Goal: Task Accomplishment & Management: Manage account settings

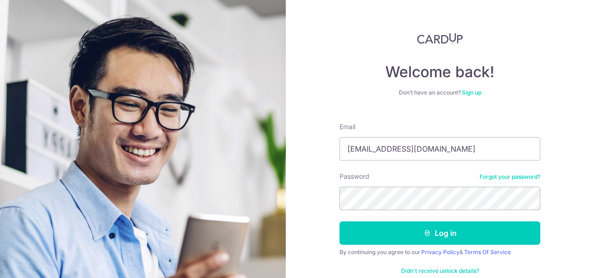
type input "[EMAIL_ADDRESS][DOMAIN_NAME]"
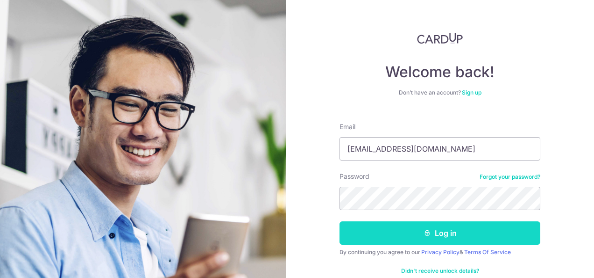
click at [442, 232] on button "Log in" at bounding box center [440, 232] width 201 height 23
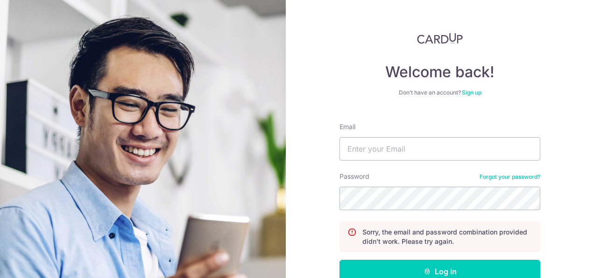
click at [522, 179] on link "Forgot your password?" at bounding box center [510, 176] width 61 height 7
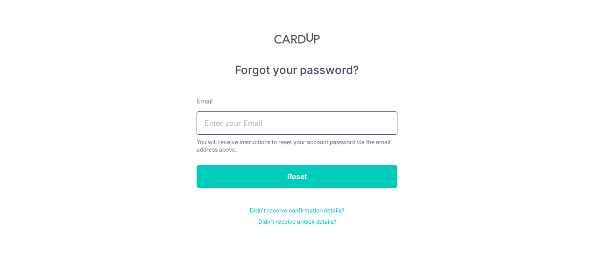
click at [287, 128] on input "text" at bounding box center [297, 122] width 201 height 23
type input "[EMAIL_ADDRESS][DOMAIN_NAME]"
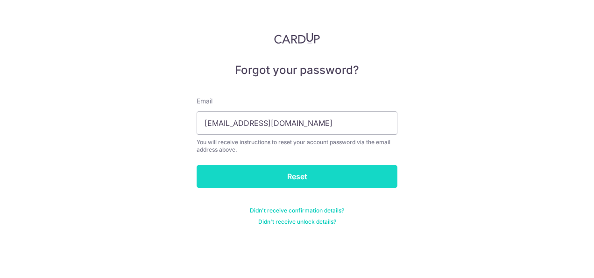
click at [325, 177] on input "Reset" at bounding box center [297, 176] width 201 height 23
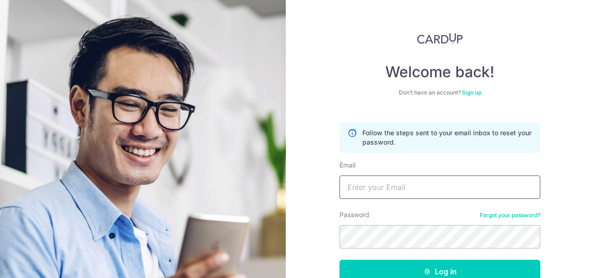
click at [366, 187] on input "Email" at bounding box center [440, 186] width 201 height 23
type input "[EMAIL_ADDRESS][DOMAIN_NAME]"
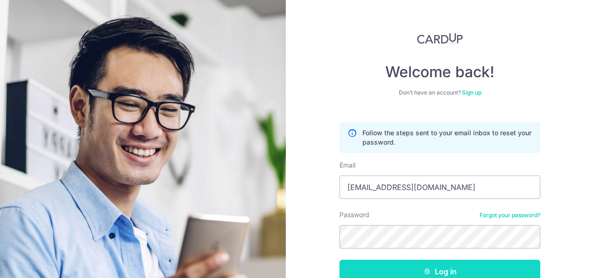
click at [445, 264] on button "Log in" at bounding box center [440, 270] width 201 height 23
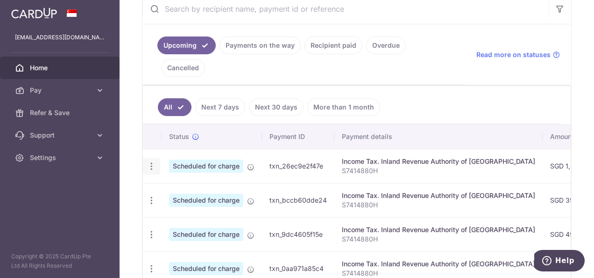
scroll to position [198, 0]
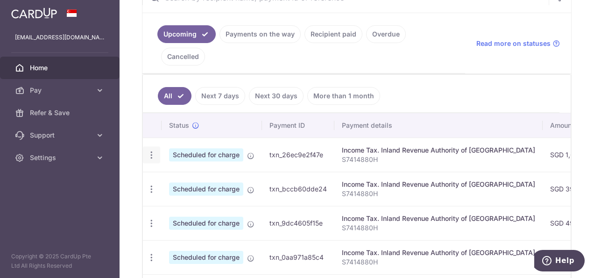
click at [152, 150] on icon "button" at bounding box center [152, 155] width 10 height 10
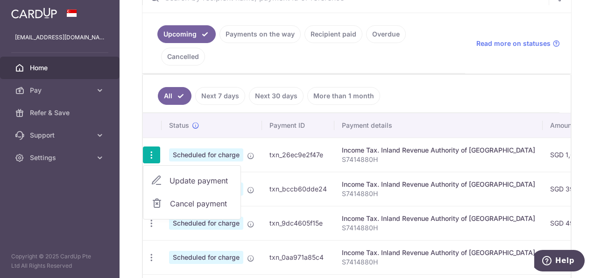
click at [175, 175] on span "Update payment" at bounding box center [202, 180] width 64 height 11
radio input "true"
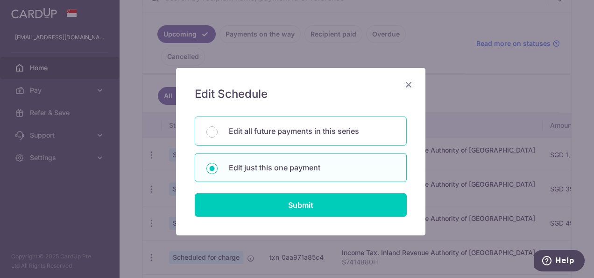
click at [279, 133] on p "Edit all future payments in this series" at bounding box center [312, 130] width 166 height 11
click at [218, 133] on input "Edit all future payments in this series" at bounding box center [212, 131] width 11 height 11
radio input "true"
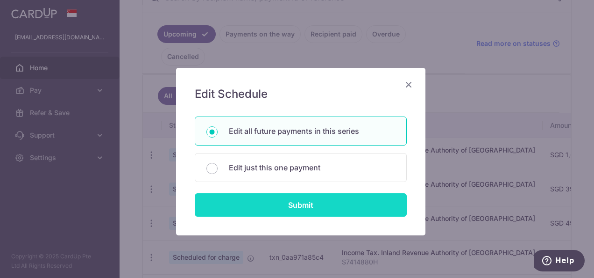
click at [293, 200] on input "Submit" at bounding box center [301, 204] width 212 height 23
radio input "true"
type input "1,670.76"
type input "S7414880H"
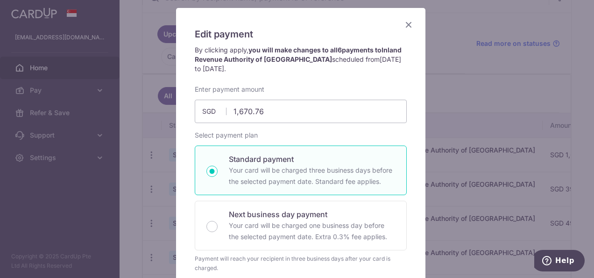
scroll to position [10, 0]
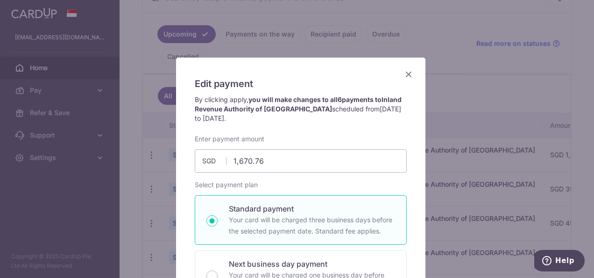
click at [404, 75] on icon "Close" at bounding box center [408, 74] width 11 height 12
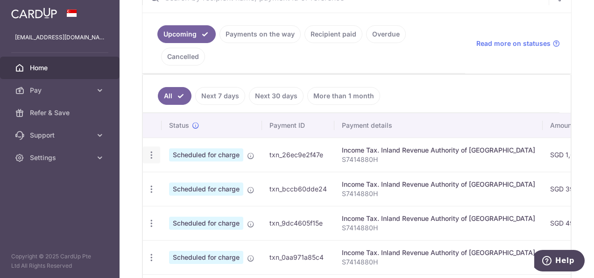
click at [150, 150] on icon "button" at bounding box center [152, 155] width 10 height 10
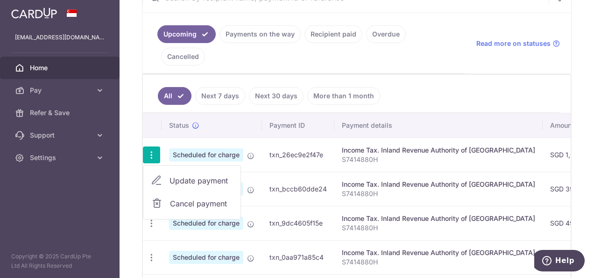
click at [200, 175] on span "Update payment" at bounding box center [202, 180] width 64 height 11
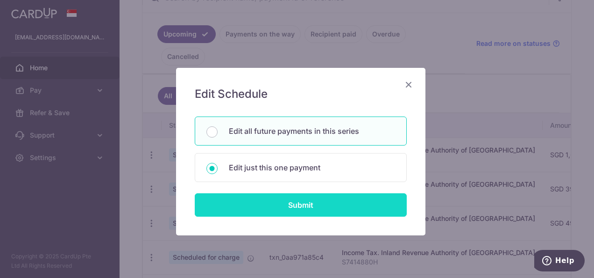
click at [247, 198] on input "Submit" at bounding box center [301, 204] width 212 height 23
radio input "true"
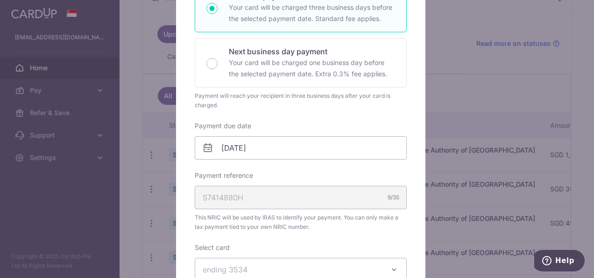
scroll to position [187, 0]
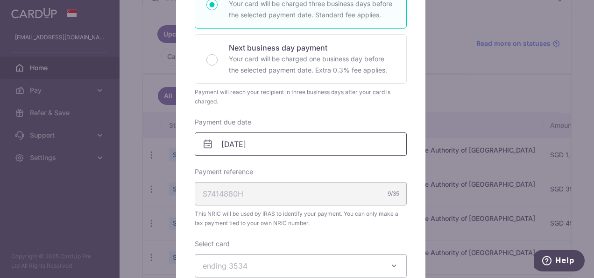
click at [280, 150] on input "23/10/2025" at bounding box center [301, 143] width 212 height 23
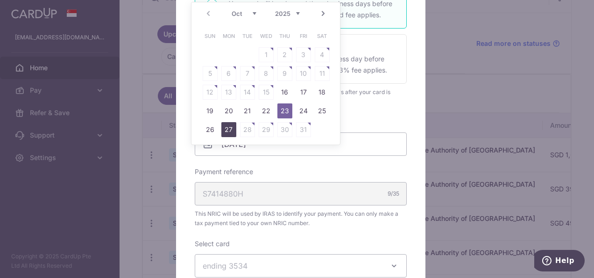
click at [230, 130] on link "27" at bounding box center [229, 129] width 15 height 15
type input "[DATE]"
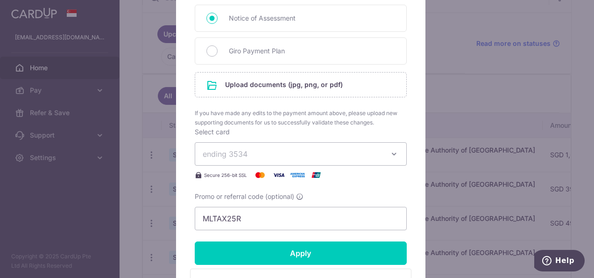
scroll to position [514, 0]
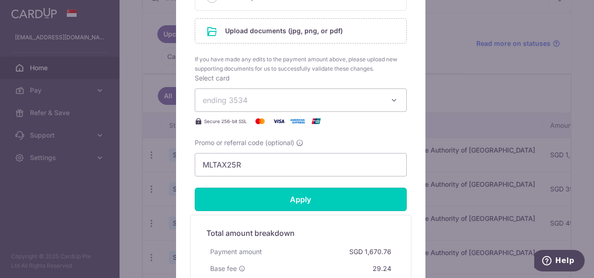
click at [272, 205] on input "Apply" at bounding box center [301, 198] width 212 height 23
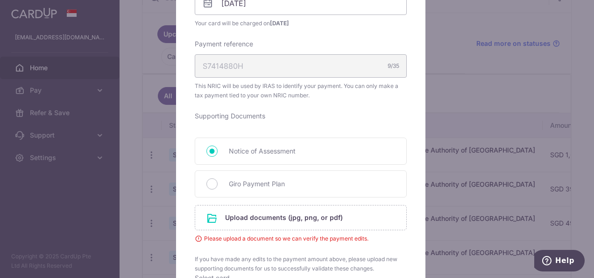
scroll to position [327, 0]
click at [259, 221] on input "file" at bounding box center [300, 218] width 211 height 24
click at [250, 179] on span "Giro Payment Plan" at bounding box center [312, 184] width 166 height 11
click at [218, 179] on input "Giro Payment Plan" at bounding box center [212, 184] width 11 height 11
radio input "true"
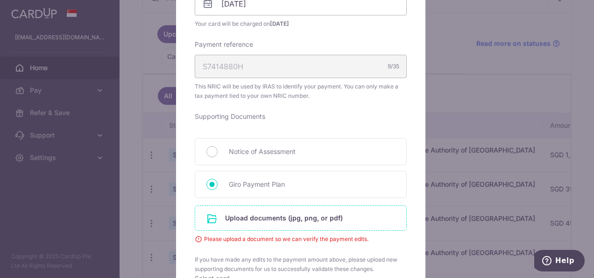
click at [260, 216] on input "file" at bounding box center [300, 218] width 211 height 24
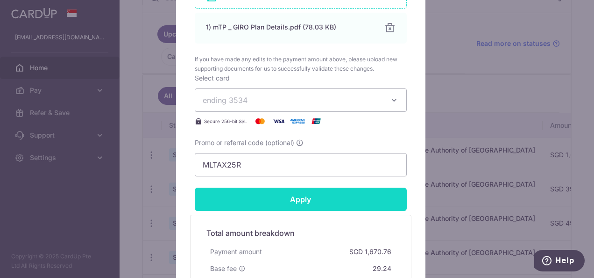
scroll to position [654, 0]
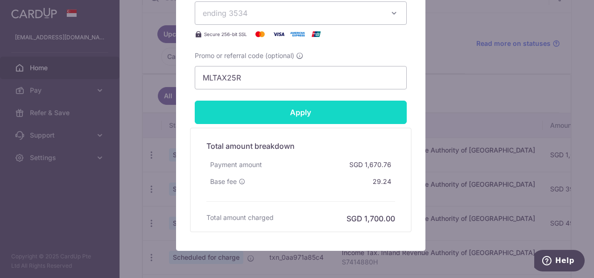
click at [288, 107] on input "Apply" at bounding box center [301, 111] width 212 height 23
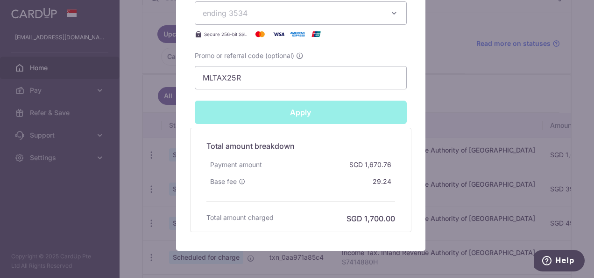
type input "Successfully Applied"
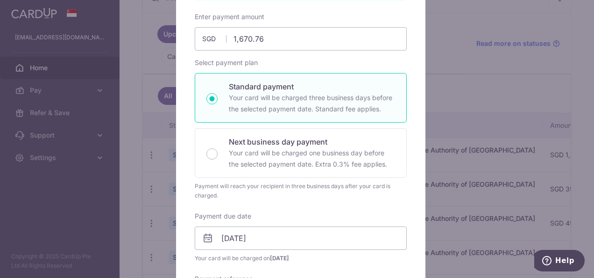
scroll to position [0, 0]
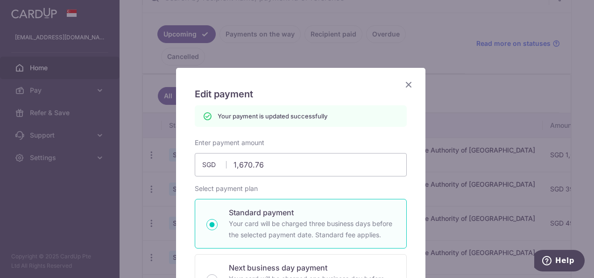
click at [406, 86] on icon "Close" at bounding box center [408, 85] width 11 height 12
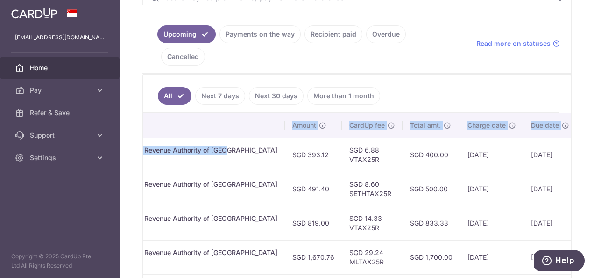
scroll to position [0, 300]
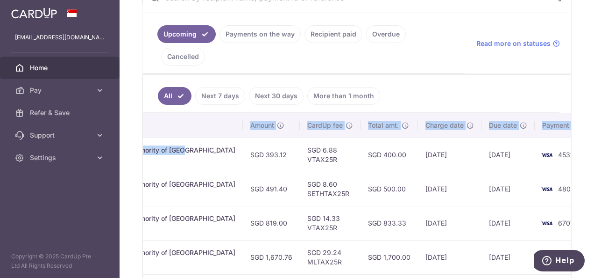
drag, startPoint x: 456, startPoint y: 122, endPoint x: 439, endPoint y: 123, distance: 16.9
click at [439, 137] on tr "Update payment Cancel payment Scheduled for charge txn_bccb60dde24 Income Tax. …" at bounding box center [224, 154] width 763 height 34
